Goal: Register for event/course

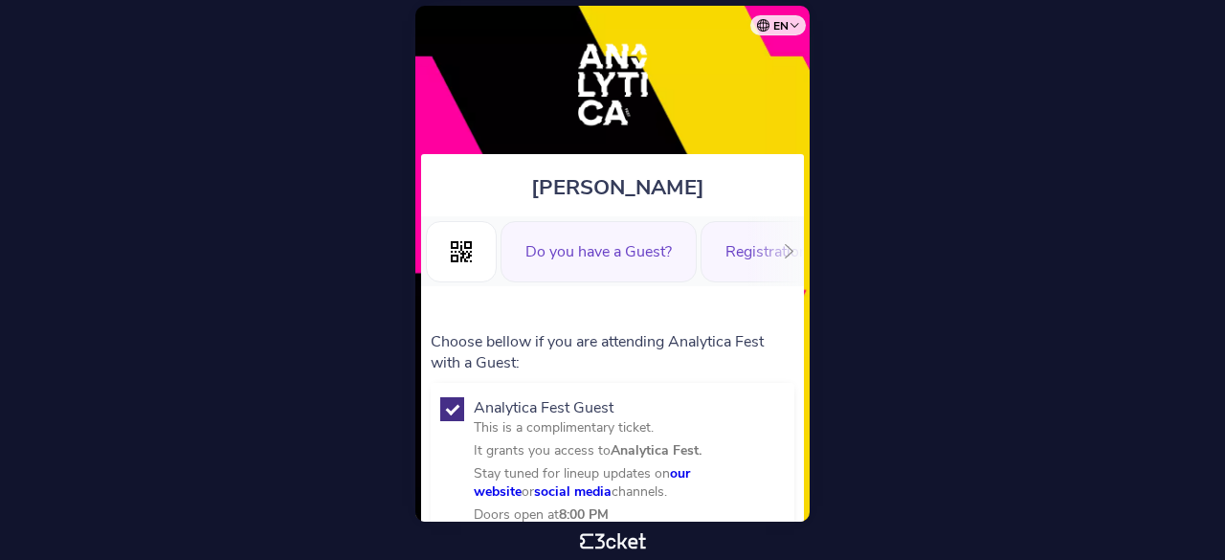
click at [728, 253] on div "Registration Form" at bounding box center [787, 251] width 172 height 61
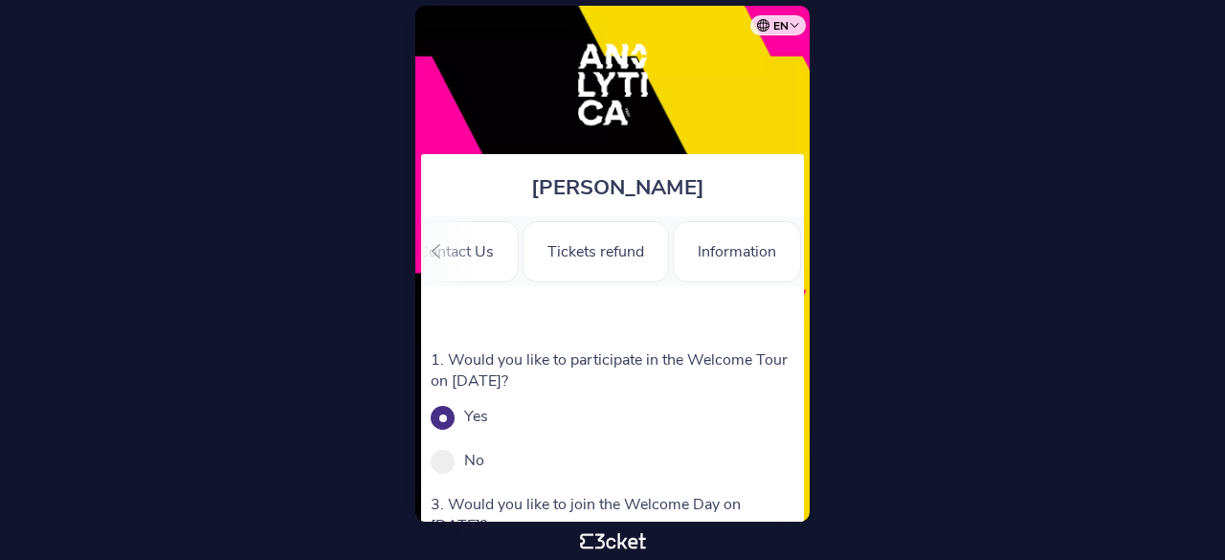
scroll to position [0, 481]
click at [724, 264] on div "Information" at bounding box center [739, 251] width 128 height 61
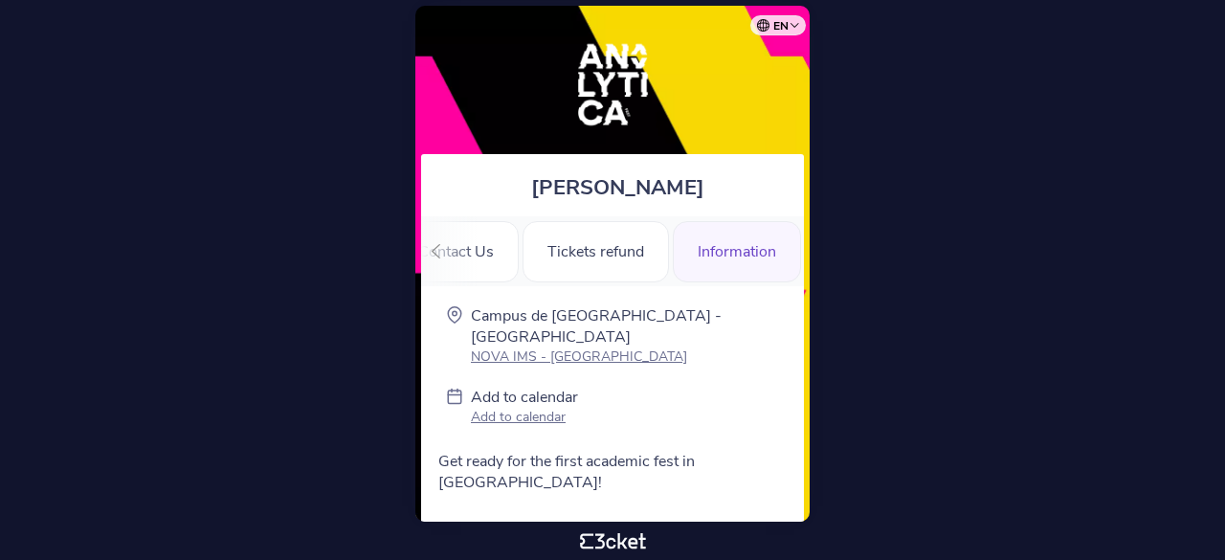
click at [448, 257] on div at bounding box center [436, 251] width 30 height 70
click at [435, 251] on icon at bounding box center [436, 251] width 14 height 14
click at [478, 262] on div ".st0{fill-rule:evenodd;clip-rule:evenodd;}" at bounding box center [461, 251] width 71 height 61
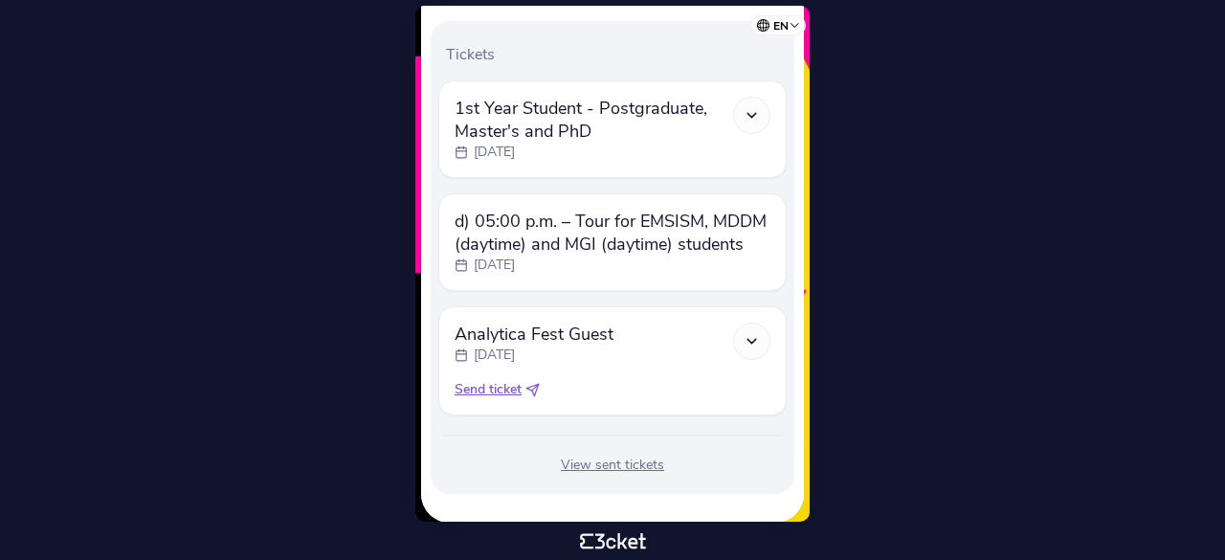
scroll to position [536, 0]
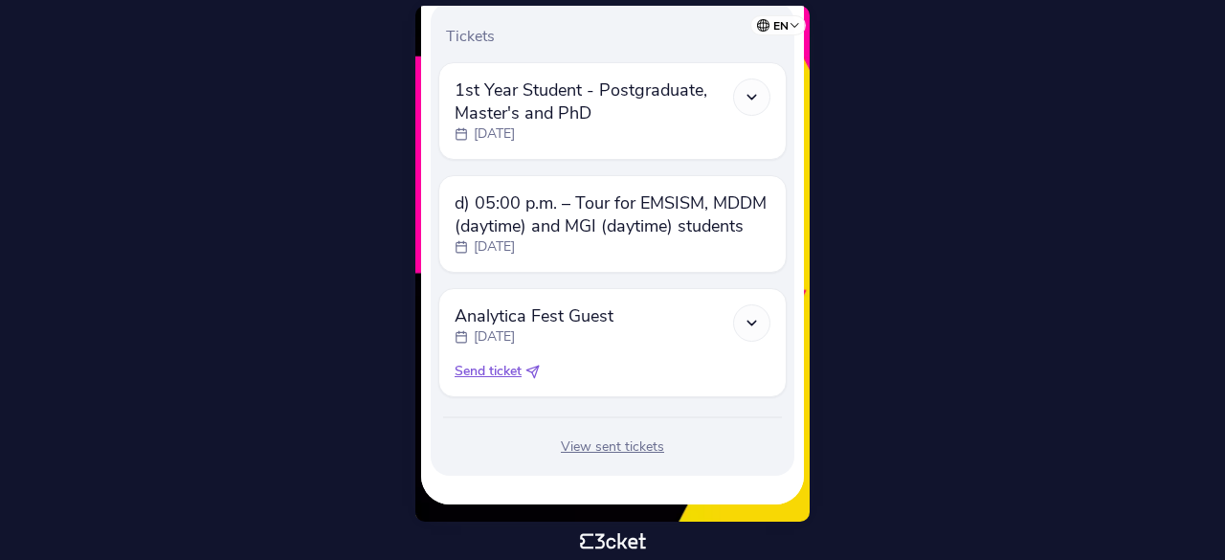
click at [587, 119] on span "1st Year Student - Postgraduate, Master's and PhD" at bounding box center [594, 101] width 279 height 46
click at [752, 94] on icon at bounding box center [752, 97] width 16 height 16
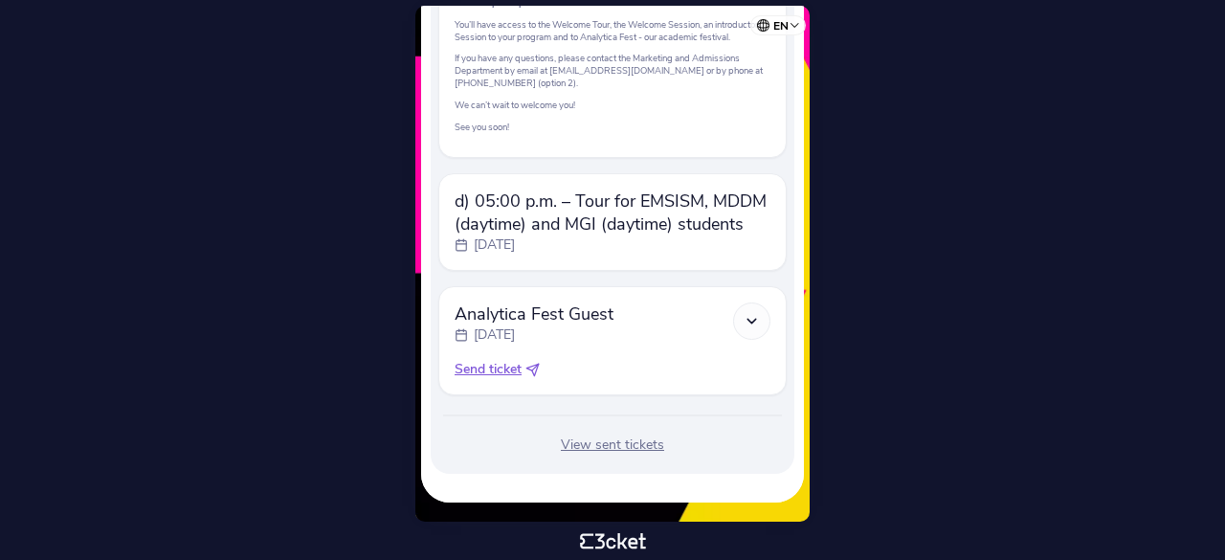
scroll to position [834, 0]
click at [521, 235] on span "d) 05:00 p.m. – Tour for EMSISM, MDDM (daytime) and MGI (daytime) students" at bounding box center [613, 213] width 316 height 46
